Goal: Information Seeking & Learning: Learn about a topic

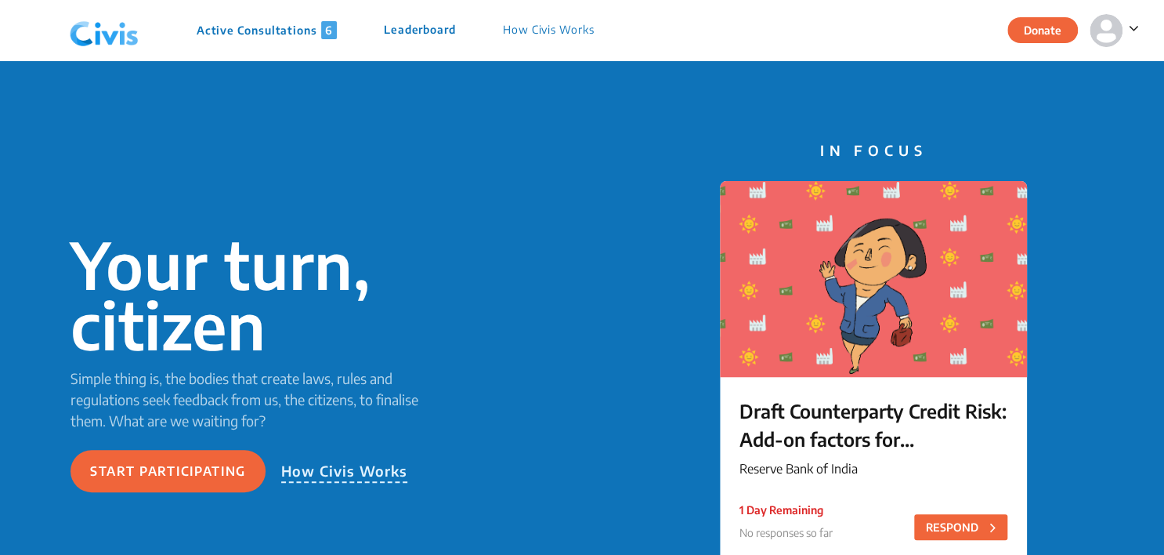
click at [279, 33] on p "Active Consultations 6" at bounding box center [267, 30] width 140 height 18
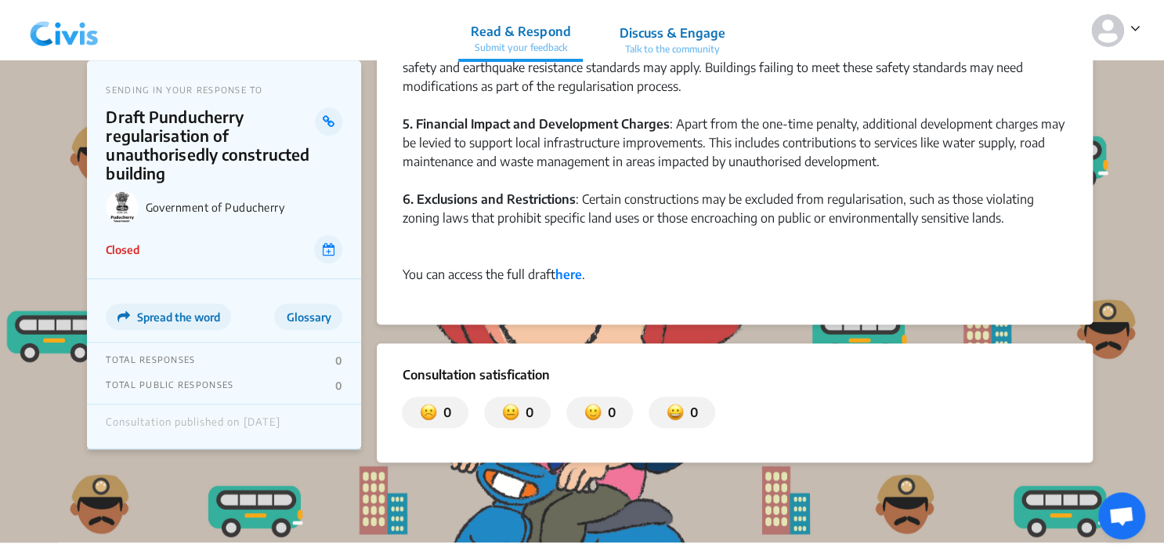
scroll to position [470, 0]
click at [566, 276] on strong "here" at bounding box center [568, 274] width 27 height 16
click at [573, 276] on strong "here" at bounding box center [568, 274] width 27 height 16
